Goal: Information Seeking & Learning: Learn about a topic

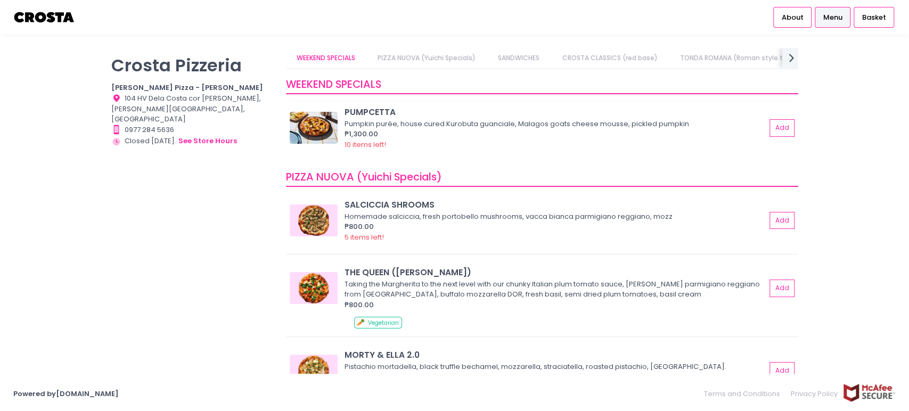
click at [305, 112] on img at bounding box center [314, 128] width 48 height 32
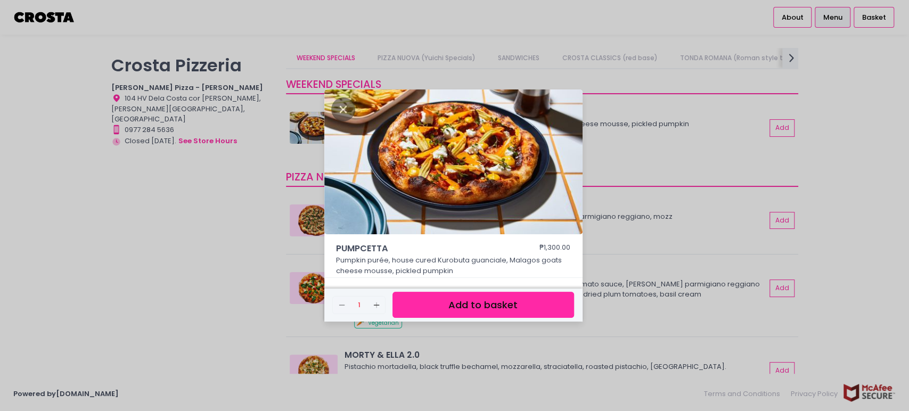
click at [50, 207] on div "PUMPCETTA ₱1,300.00 Pumpkin purée, house cured Kurobuta guanciale, Malagos goat…" at bounding box center [454, 205] width 909 height 411
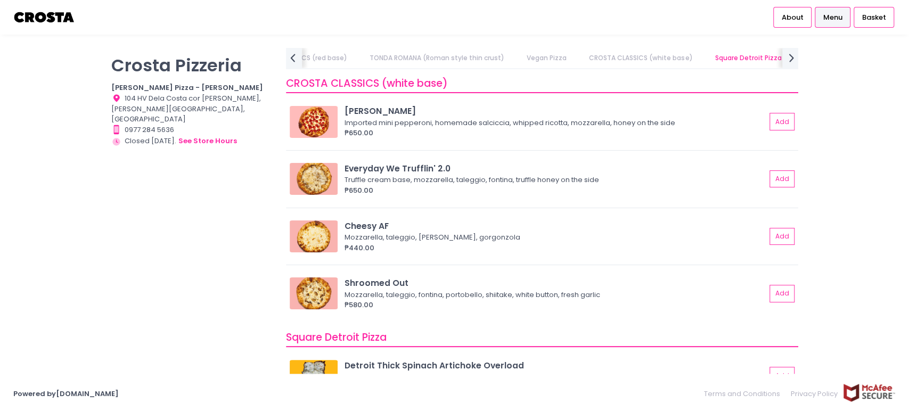
scroll to position [1055, 0]
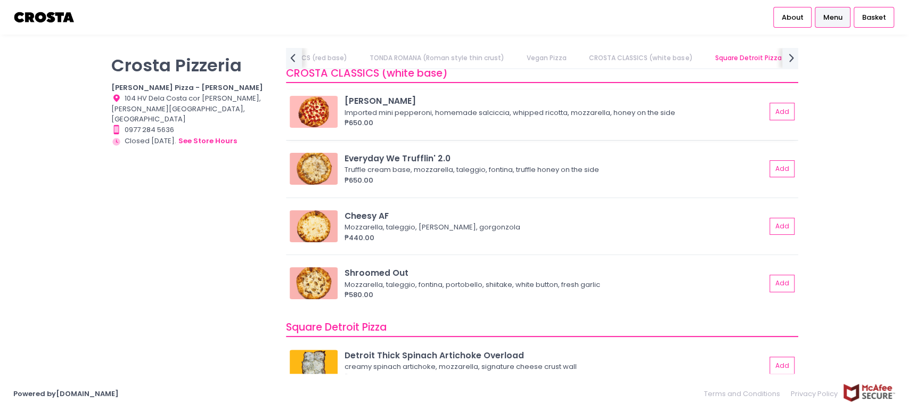
drag, startPoint x: 411, startPoint y: 97, endPoint x: 323, endPoint y: 95, distance: 88.9
click at [323, 95] on div "[PERSON_NAME] Imported mini pepperoni, homemade [PERSON_NAME], whipped ricotta,…" at bounding box center [542, 111] width 505 height 33
copy div "[PERSON_NAME]"
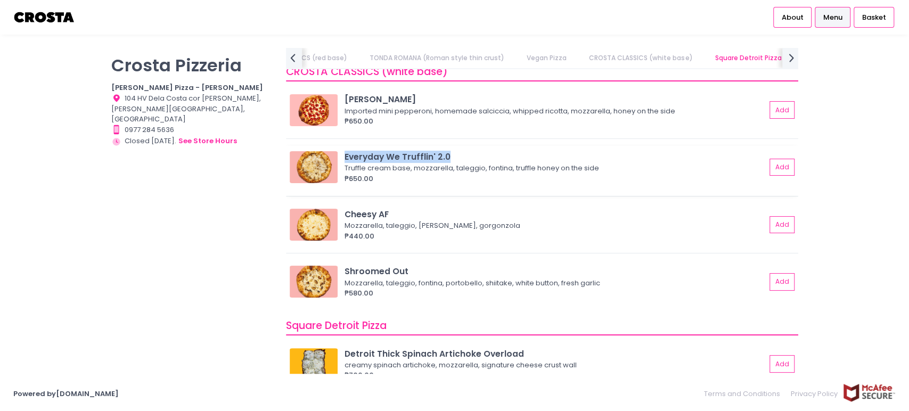
drag, startPoint x: 455, startPoint y: 151, endPoint x: 344, endPoint y: 153, distance: 111.3
click at [344, 153] on div "Everyday We Trufflin' 2.0" at bounding box center [554, 157] width 421 height 12
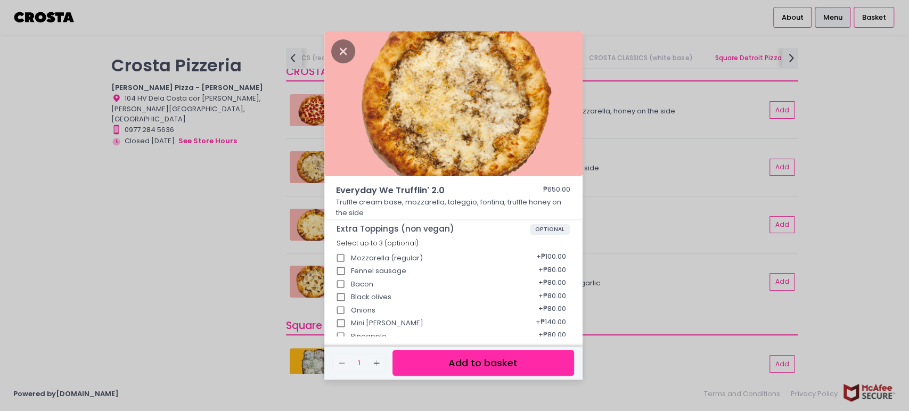
copy div "Everyday We Trufflin' 2.0"
click at [344, 59] on icon "Close" at bounding box center [343, 51] width 24 height 24
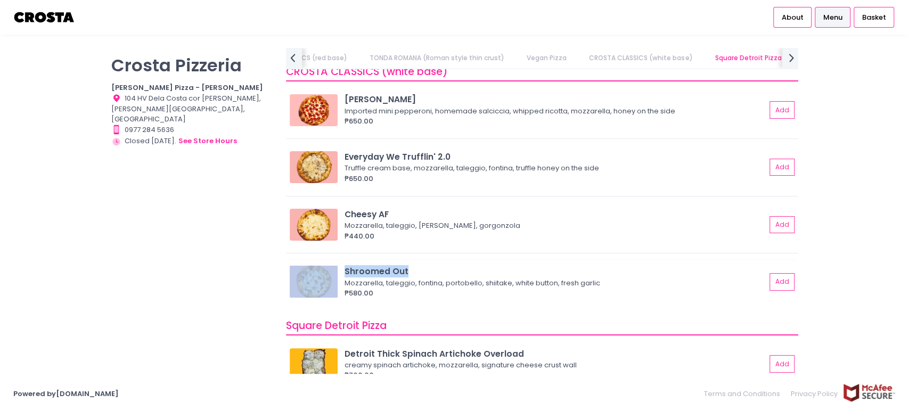
drag, startPoint x: 416, startPoint y: 265, endPoint x: 305, endPoint y: 263, distance: 111.3
click at [305, 265] on div "Shroomed Out Mozzarella, taleggio, fontina, portobello, shiitake, white button,…" at bounding box center [542, 281] width 505 height 33
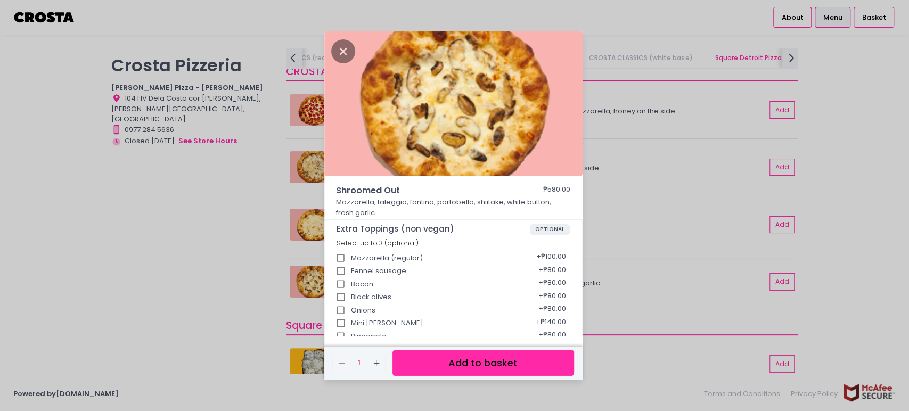
click at [103, 259] on div "Shroomed Out ₱580.00 Mozzarella, taleggio, fontina, portobello, shiitake, white…" at bounding box center [454, 205] width 909 height 411
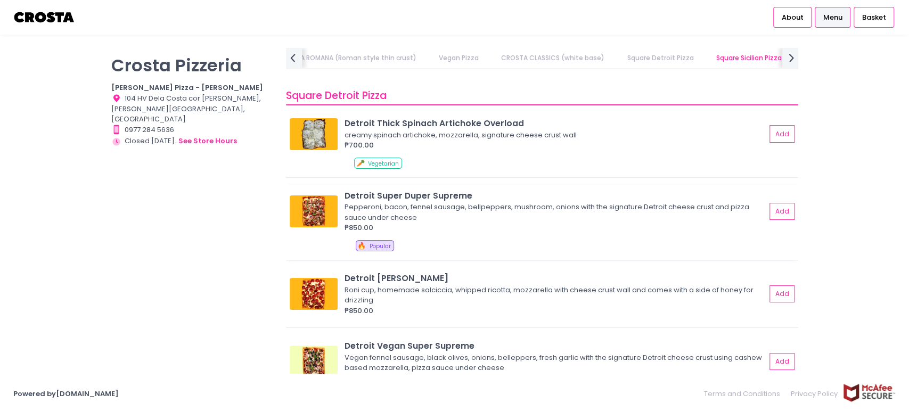
scroll to position [1287, 0]
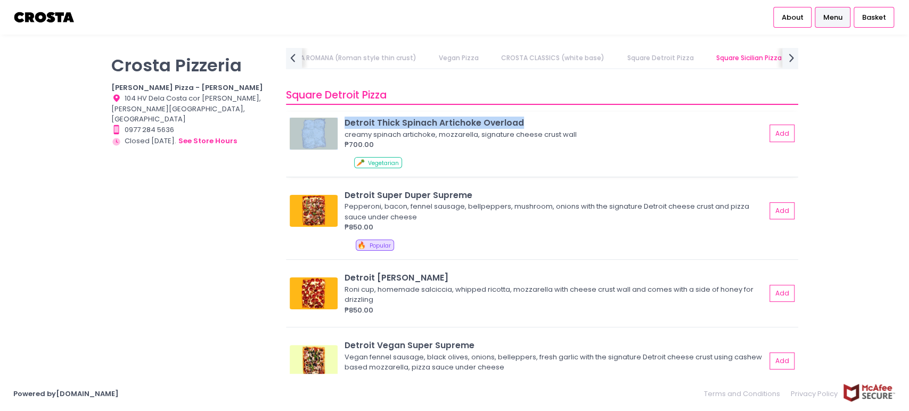
drag, startPoint x: 532, startPoint y: 121, endPoint x: 339, endPoint y: 122, distance: 193.8
click at [339, 122] on div "Detroit Thick Spinach Artichoke Overload creamy spinach artichoke, mozzarella, …" at bounding box center [542, 133] width 505 height 33
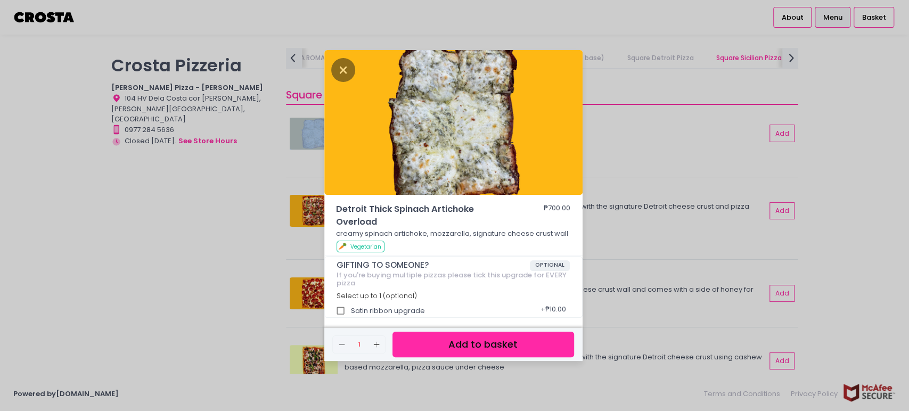
copy div "Detroit Thick Spinach Artichoke Overload"
drag, startPoint x: 385, startPoint y: 226, endPoint x: 327, endPoint y: 209, distance: 60.1
click at [327, 209] on div "Detroit Thick Spinach Artichoke Overload ₱700.00 creamy spinach artichoke, mozz…" at bounding box center [453, 230] width 258 height 54
copy span "Detroit Thick Spinach Artichoke Overload"
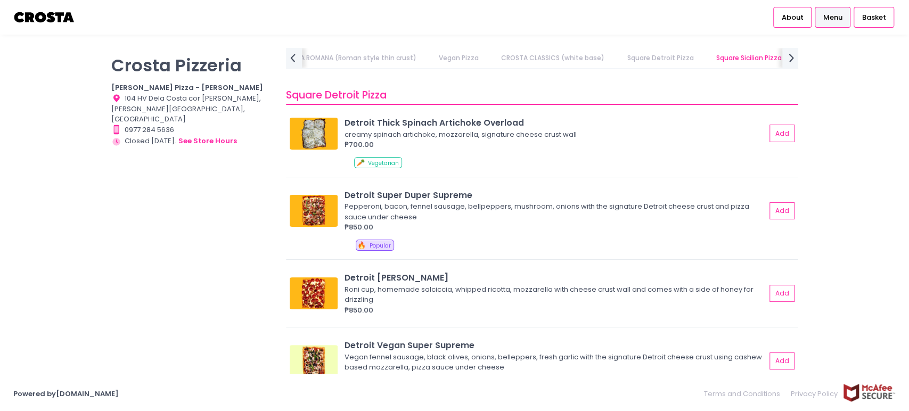
click at [182, 236] on div "[PERSON_NAME] Pizzeria [PERSON_NAME] Pizza - [PERSON_NAME] Location Created wit…" at bounding box center [191, 200] width 175 height 304
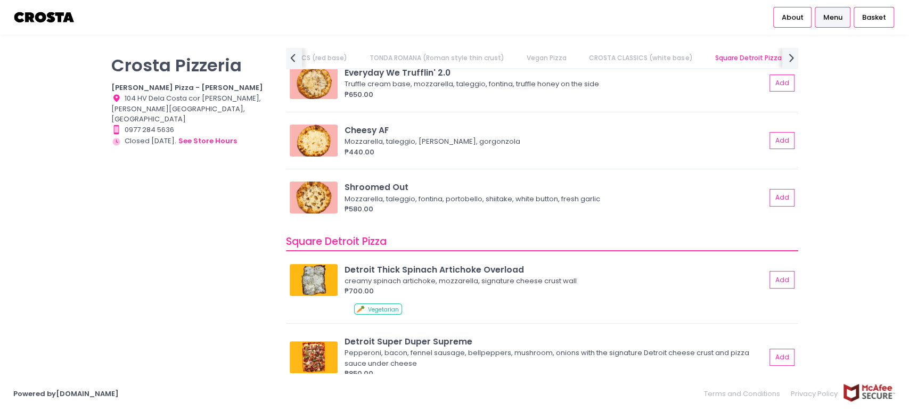
scroll to position [1147, 0]
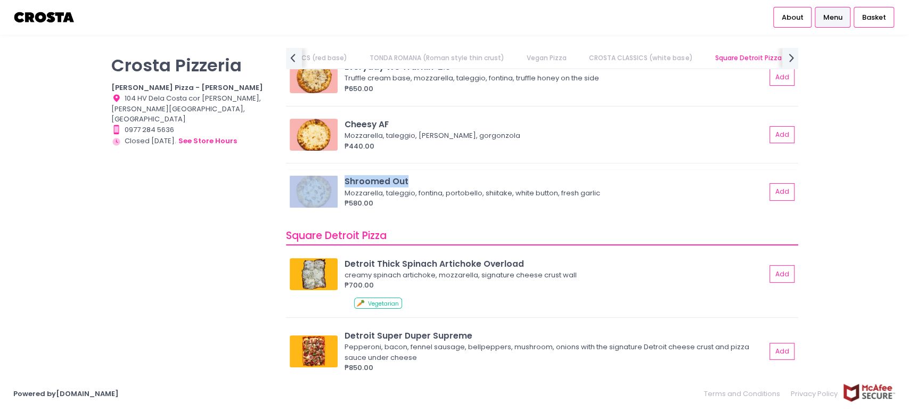
drag, startPoint x: 405, startPoint y: 178, endPoint x: 340, endPoint y: 182, distance: 64.5
click at [340, 182] on div "Shroomed Out Mozzarella, taleggio, fontina, portobello, shiitake, white button,…" at bounding box center [542, 191] width 505 height 33
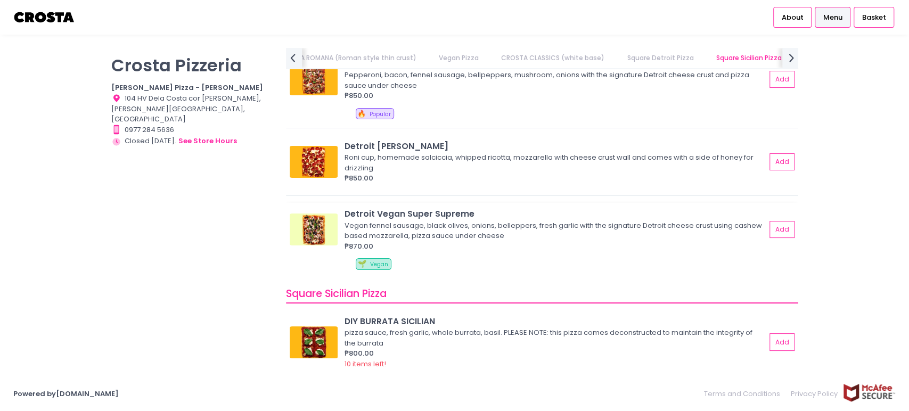
scroll to position [1418, 0]
drag, startPoint x: 485, startPoint y: 214, endPoint x: 345, endPoint y: 210, distance: 140.6
click at [345, 210] on div "Detroit Vegan Super Supreme" at bounding box center [554, 213] width 421 height 12
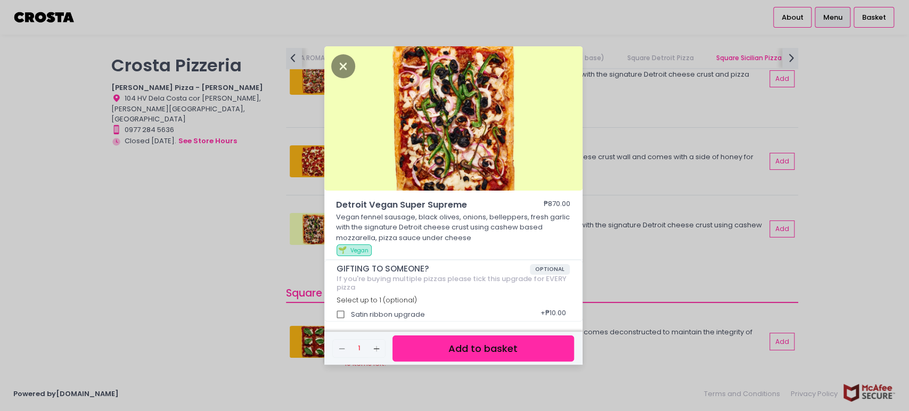
copy div "Detroit Vegan Super Supreme"
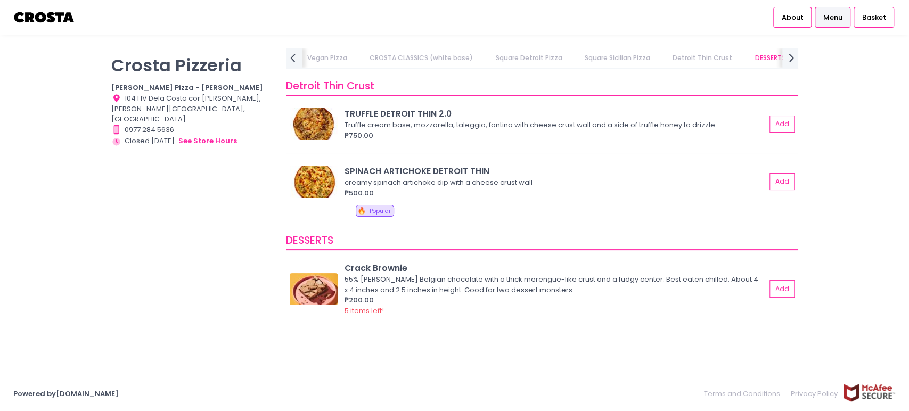
scroll to position [0, 0]
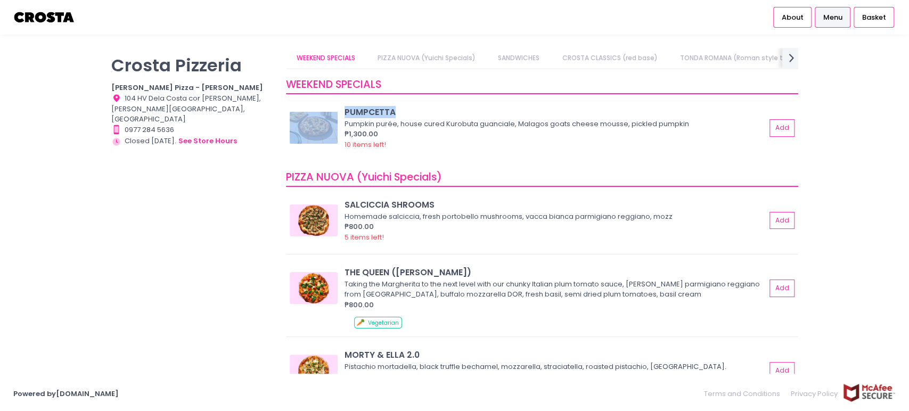
drag, startPoint x: 400, startPoint y: 114, endPoint x: 340, endPoint y: 114, distance: 60.7
click at [340, 114] on div "PUMPCETTA Pumpkin purée, house cured Kurobuta guanciale, Malagos goats cheese m…" at bounding box center [542, 128] width 505 height 44
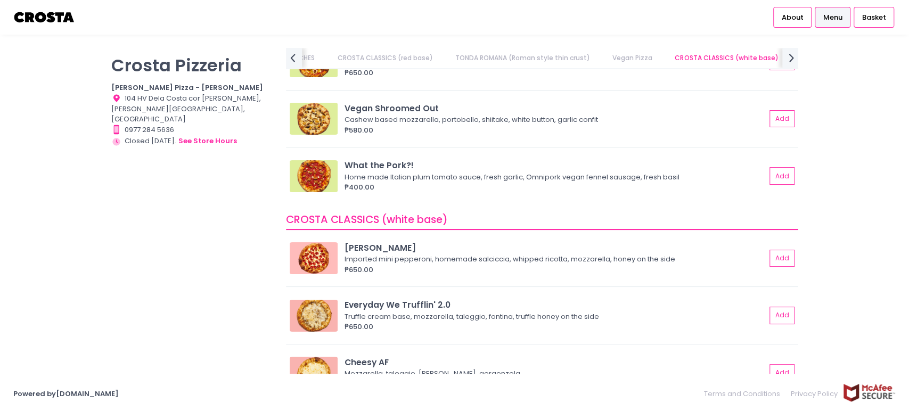
scroll to position [911, 0]
click at [146, 296] on div "[PERSON_NAME] Pizzeria [PERSON_NAME] Pizza - [PERSON_NAME] Location Created wit…" at bounding box center [191, 200] width 175 height 304
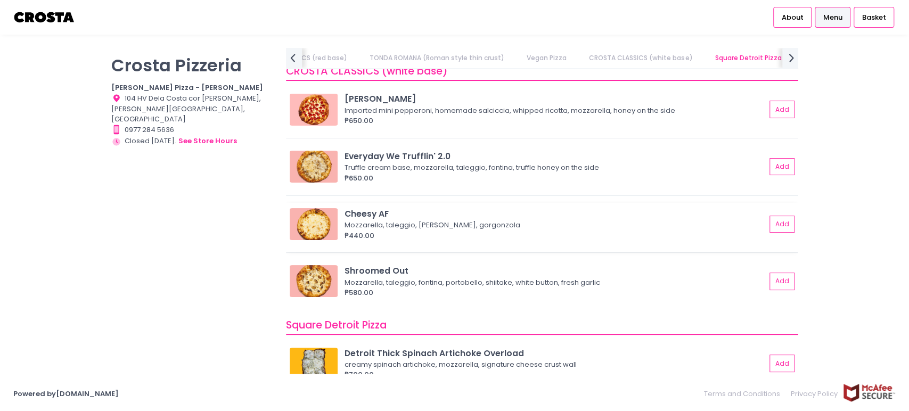
scroll to position [1059, 0]
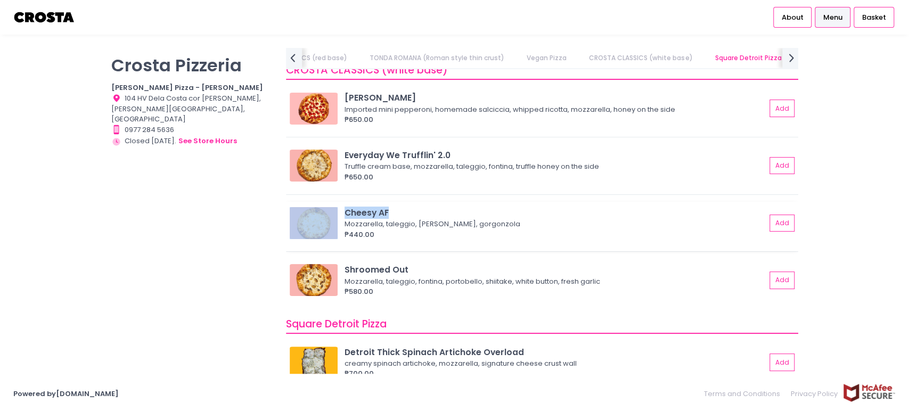
drag, startPoint x: 407, startPoint y: 212, endPoint x: 332, endPoint y: 213, distance: 75.1
click at [332, 213] on div "Cheesy AF Mozzarella, taleggio, [PERSON_NAME], gorgonzola ₱440.00 Add" at bounding box center [542, 223] width 505 height 33
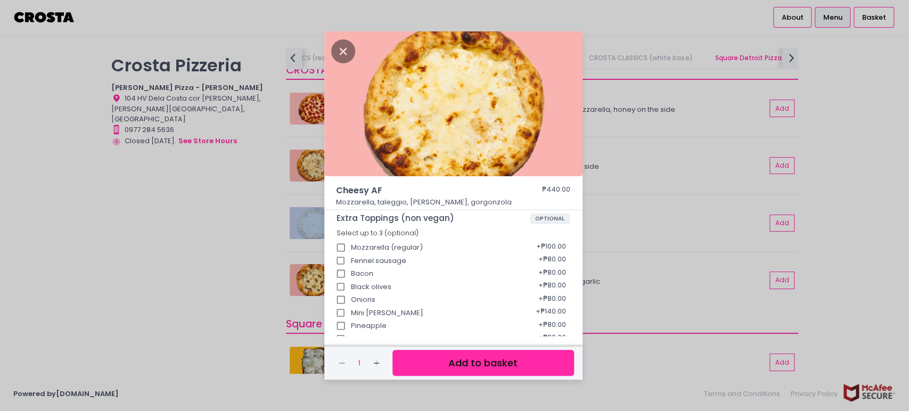
copy div "Cheesy AF"
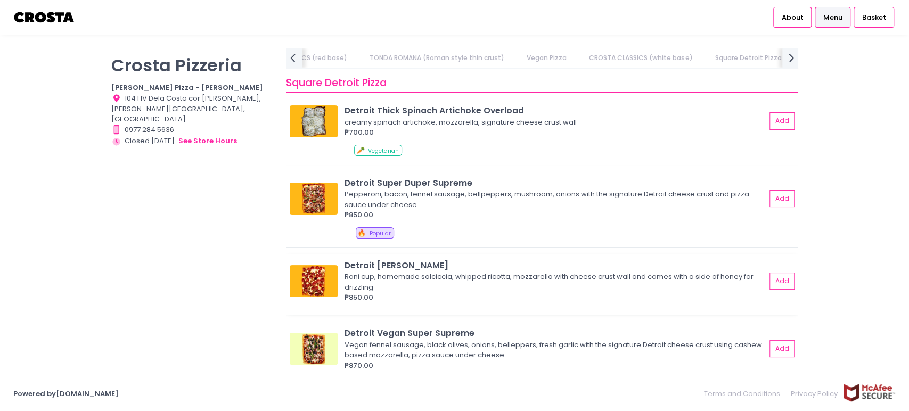
scroll to position [1508, 0]
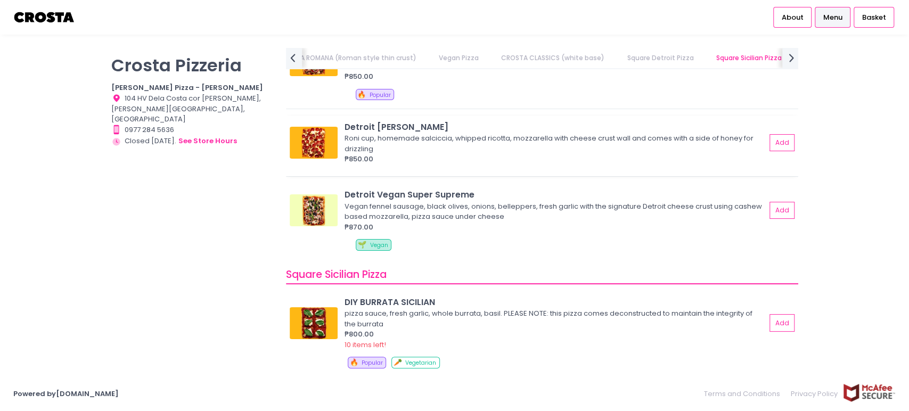
drag, startPoint x: 446, startPoint y: 124, endPoint x: 345, endPoint y: 125, distance: 100.1
click at [345, 125] on div "Detroit [PERSON_NAME]" at bounding box center [554, 127] width 421 height 12
copy div "Detroit [PERSON_NAME]"
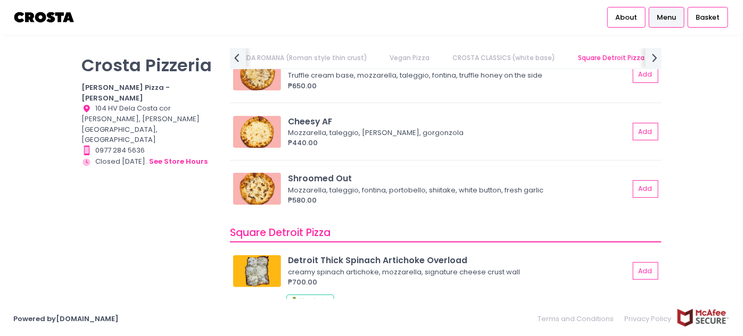
scroll to position [1160, 0]
